Goal: Task Accomplishment & Management: Use online tool/utility

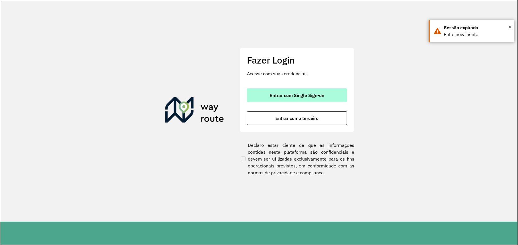
click at [310, 94] on font "Entrar com Single Sign-on" at bounding box center [297, 95] width 55 height 6
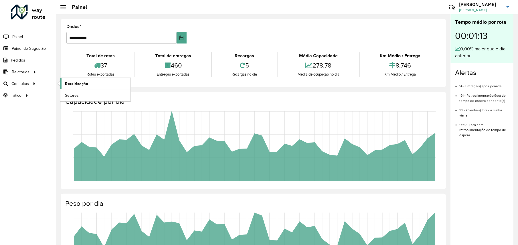
click at [78, 86] on span "Roteirização" at bounding box center [76, 84] width 23 height 6
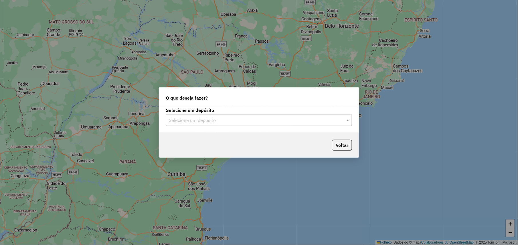
click at [242, 121] on input "text" at bounding box center [253, 120] width 169 height 7
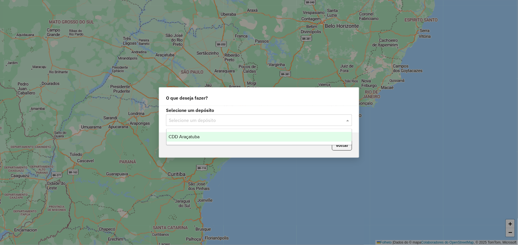
click at [222, 140] on div "CDD Araçatuba" at bounding box center [259, 137] width 185 height 10
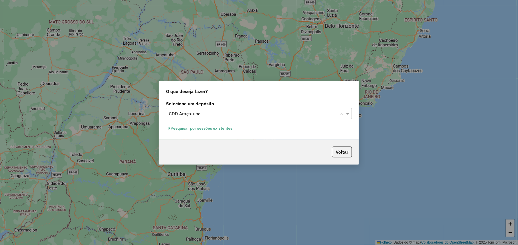
click at [211, 129] on font "Pesquisar por sessões existentes" at bounding box center [202, 128] width 62 height 5
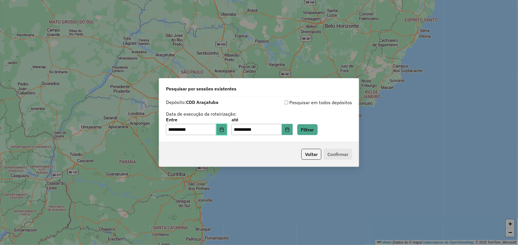
click at [225, 126] on button "Escolha a data" at bounding box center [221, 129] width 11 height 11
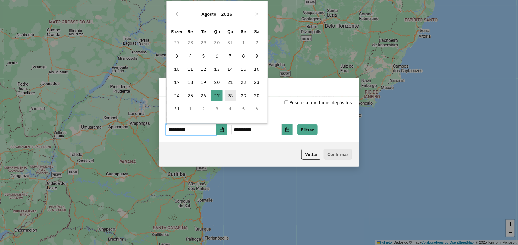
click at [230, 97] on font "28" at bounding box center [231, 95] width 6 height 7
type input "**********"
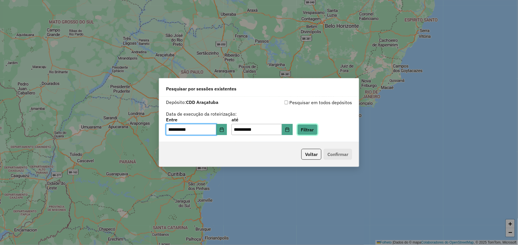
click at [316, 128] on button "Filtrar" at bounding box center [307, 129] width 20 height 11
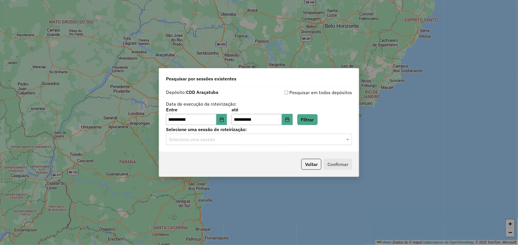
click at [210, 142] on hb-app "**********" at bounding box center [259, 122] width 518 height 245
click at [210, 142] on input "text" at bounding box center [253, 139] width 169 height 7
click at [206, 156] on span "1254601 - 28/08/2025 18:24" at bounding box center [191, 156] width 45 height 5
click at [339, 164] on button "Confirmar" at bounding box center [338, 164] width 28 height 11
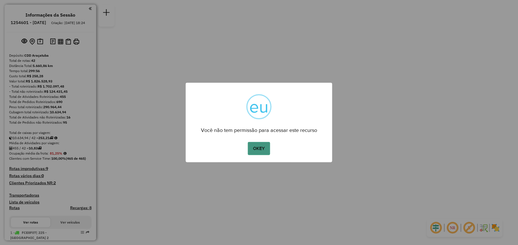
click at [261, 149] on button "OKEY" at bounding box center [259, 148] width 22 height 13
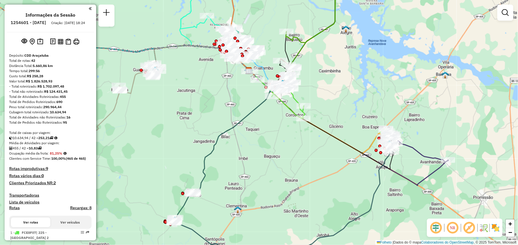
click at [496, 227] on img at bounding box center [495, 227] width 9 height 9
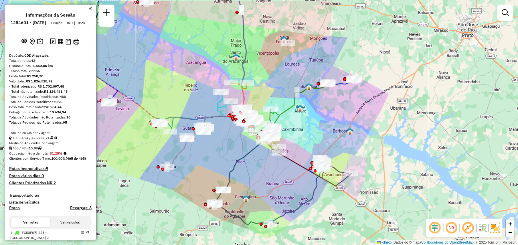
drag, startPoint x: 234, startPoint y: 128, endPoint x: 260, endPoint y: 160, distance: 41.1
click at [254, 161] on icon at bounding box center [243, 159] width 38 height 60
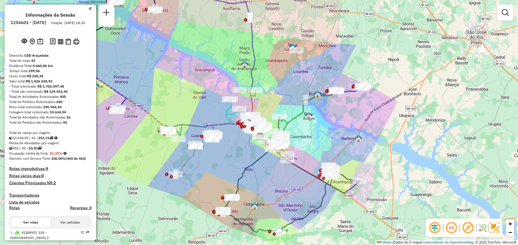
click at [453, 228] on em at bounding box center [452, 228] width 14 height 14
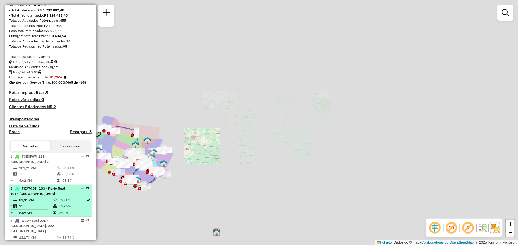
scroll to position [115, 0]
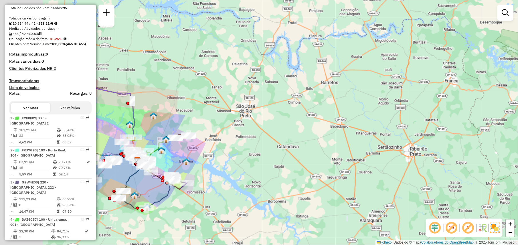
drag, startPoint x: 208, startPoint y: 176, endPoint x: 291, endPoint y: 168, distance: 83.4
click at [290, 169] on div "Janela de atendimento Grade de atendimento Capacidade Transportadoras Veículos …" at bounding box center [259, 122] width 518 height 245
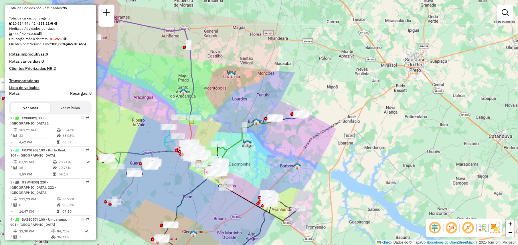
drag, startPoint x: 261, startPoint y: 153, endPoint x: 354, endPoint y: 155, distance: 92.5
click at [354, 155] on div "Janela de atendimento Grade de atendimento Capacidade Transportadoras Veículos …" at bounding box center [259, 122] width 518 height 245
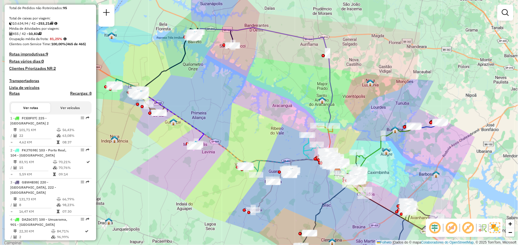
drag, startPoint x: 283, startPoint y: 140, endPoint x: 395, endPoint y: 137, distance: 112.0
click at [405, 137] on div "Rota 17 - Placa FMO8G19 81116147 - [PERSON_NAME] Janela de atendimento Grade de…" at bounding box center [259, 122] width 518 height 245
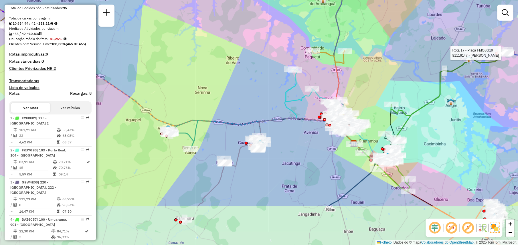
drag, startPoint x: 144, startPoint y: 131, endPoint x: 180, endPoint y: 64, distance: 75.6
click at [180, 66] on div "Rota 17 - Plaça FMO8G19 81116147 - [PERSON_NAME] Janela de atendimento Grade de…" at bounding box center [259, 122] width 518 height 245
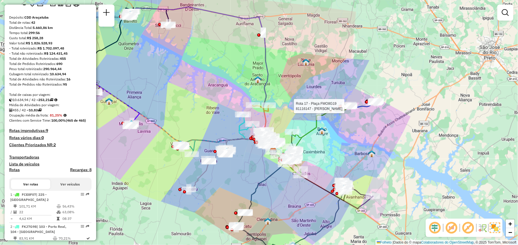
scroll to position [0, 0]
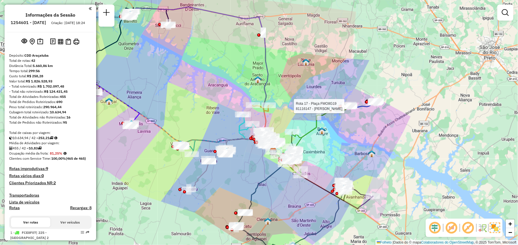
click at [247, 100] on div "Rota 17 - Plaça FMO8G19 81116147 - [PERSON_NAME] Janela de atendimento Grade de…" at bounding box center [259, 122] width 518 height 245
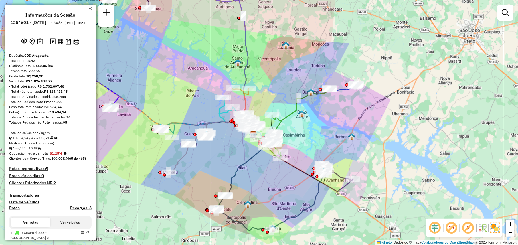
click at [452, 227] on em at bounding box center [452, 228] width 14 height 14
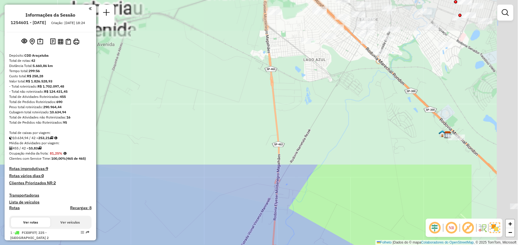
drag, startPoint x: 344, startPoint y: 97, endPoint x: 236, endPoint y: 219, distance: 162.3
click at [226, 245] on html "Aguarde... Pop-up bloqueado! Seu navegador bloqueou automáticamente a abertura …" at bounding box center [259, 122] width 518 height 245
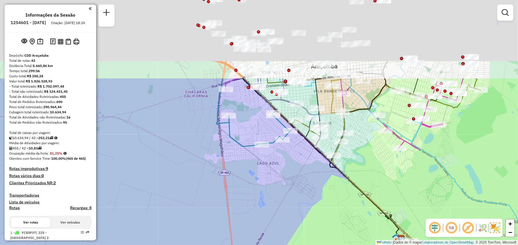
drag, startPoint x: 327, startPoint y: 159, endPoint x: 252, endPoint y: 226, distance: 99.8
click at [245, 240] on div "Janela de atendimento Grade de atendimento Capacidade Transportadoras Veículos …" at bounding box center [259, 122] width 518 height 245
